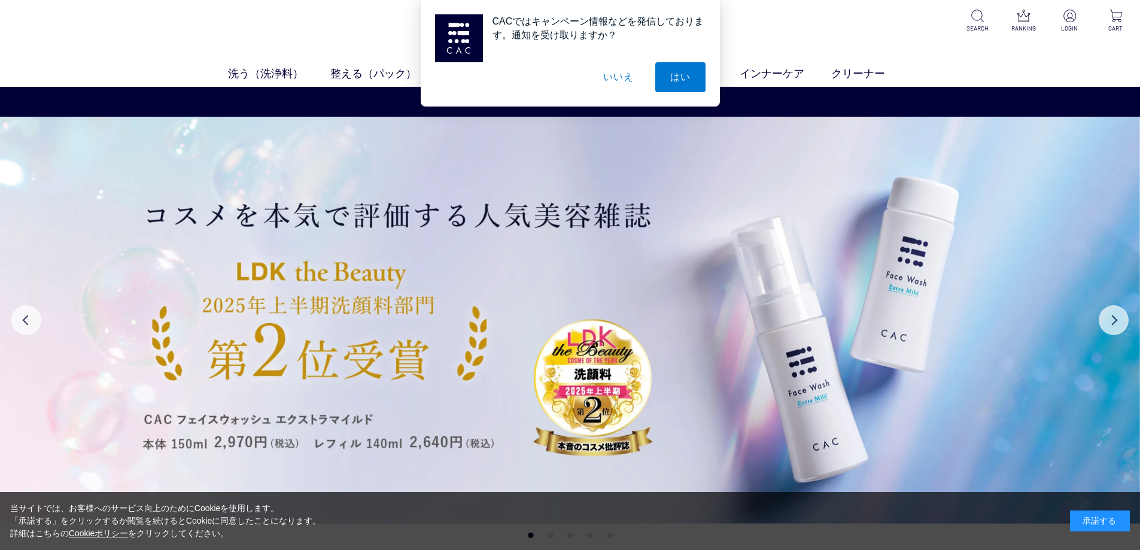
click at [612, 81] on button "いいえ" at bounding box center [618, 77] width 60 height 30
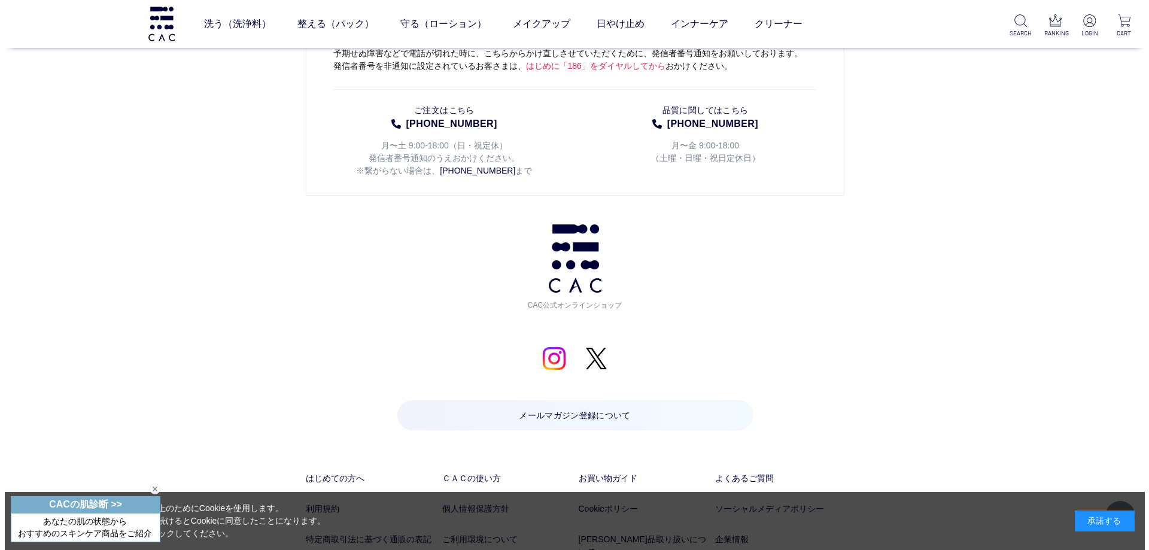
scroll to position [5976, 0]
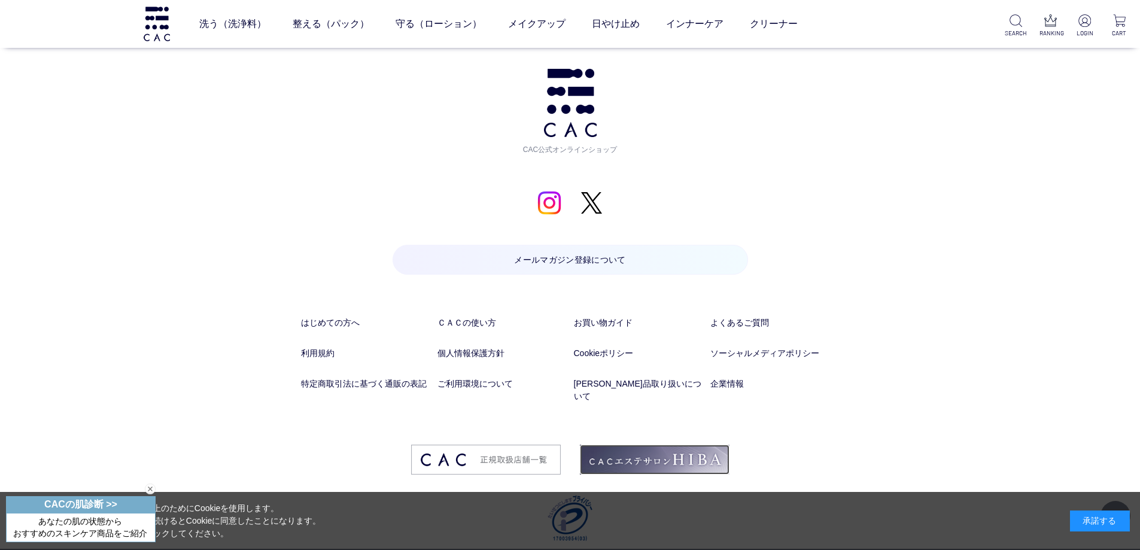
click at [653, 454] on img at bounding box center [655, 460] width 150 height 30
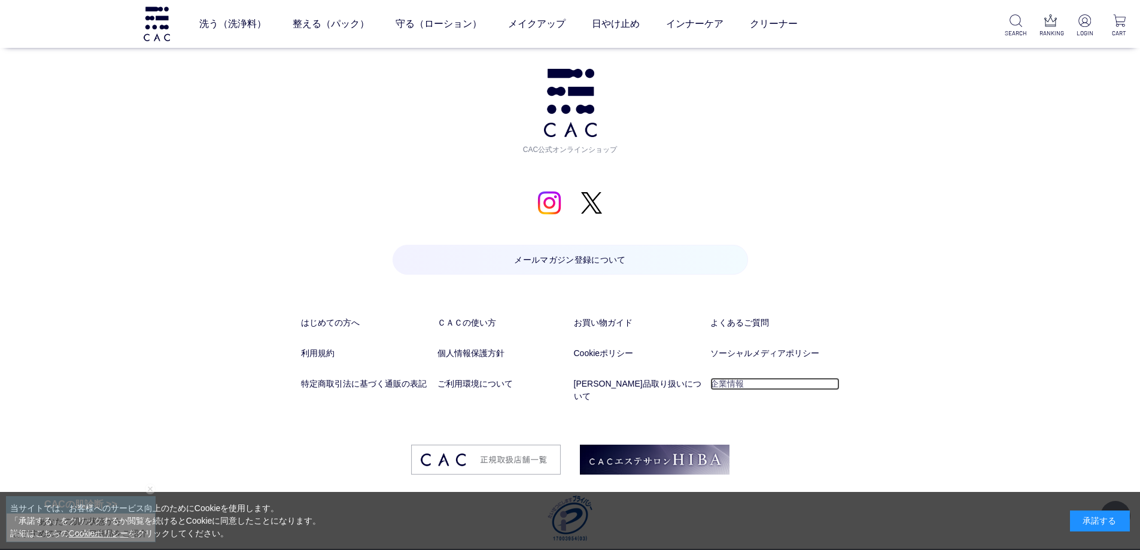
click at [717, 387] on link "企業情報" at bounding box center [774, 384] width 129 height 13
click at [443, 29] on link "守る（ローション）" at bounding box center [439, 24] width 86 height 34
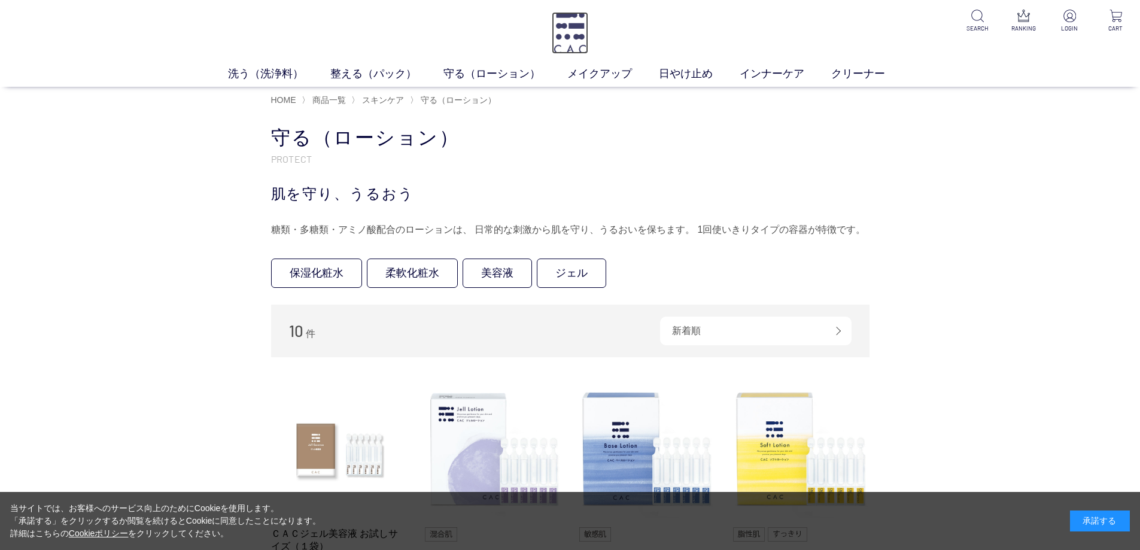
click at [576, 42] on img at bounding box center [570, 33] width 37 height 42
